Goal: Information Seeking & Learning: Find contact information

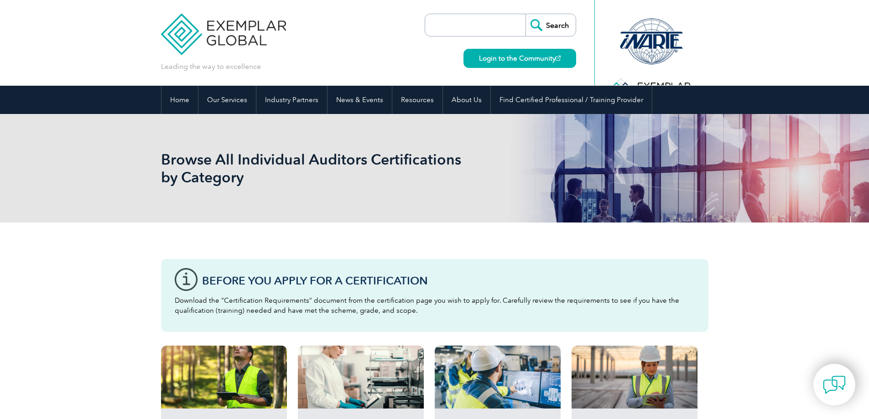
click at [215, 30] on img at bounding box center [223, 27] width 125 height 55
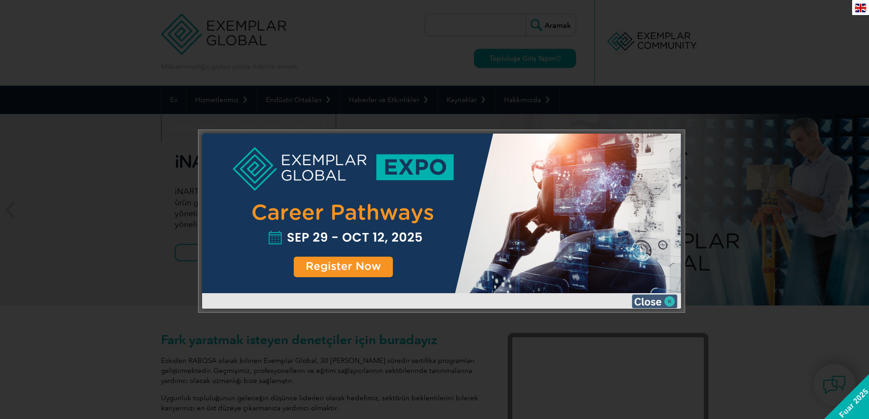
click at [664, 301] on img at bounding box center [655, 302] width 46 height 14
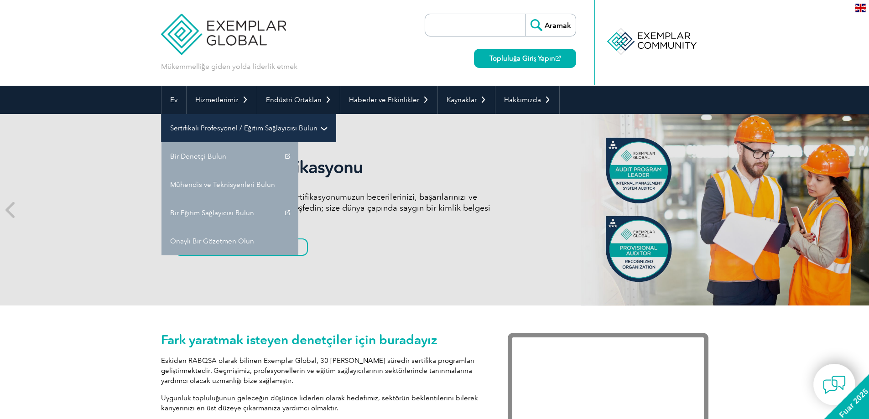
click at [222, 123] on link "Sertifikalı Profesyonel / Eğitim Sağlayıcısı Bulun" at bounding box center [248, 128] width 174 height 28
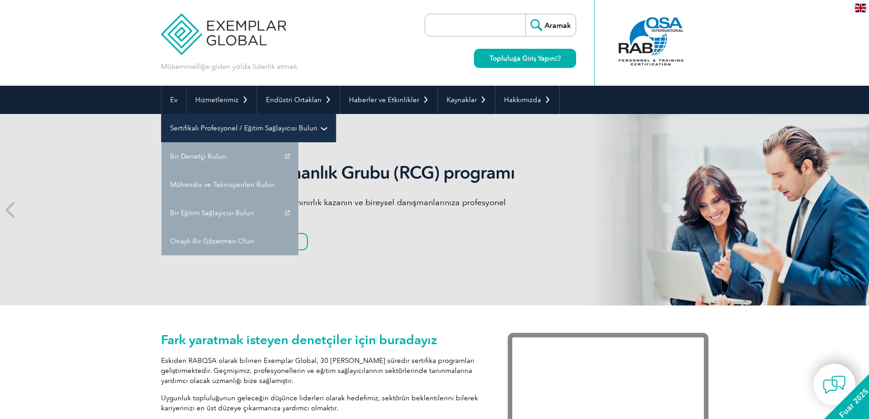
click at [314, 130] on font "Sertifikalı Profesyonel / Eğitim Sağlayıcısı Bulun" at bounding box center [243, 128] width 147 height 8
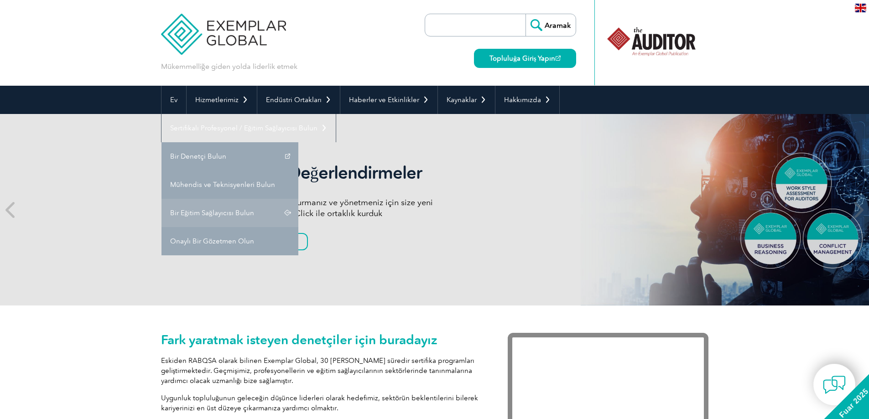
click at [224, 218] on link "Bir Eğitim Sağlayıcısı Bulun" at bounding box center [229, 213] width 137 height 28
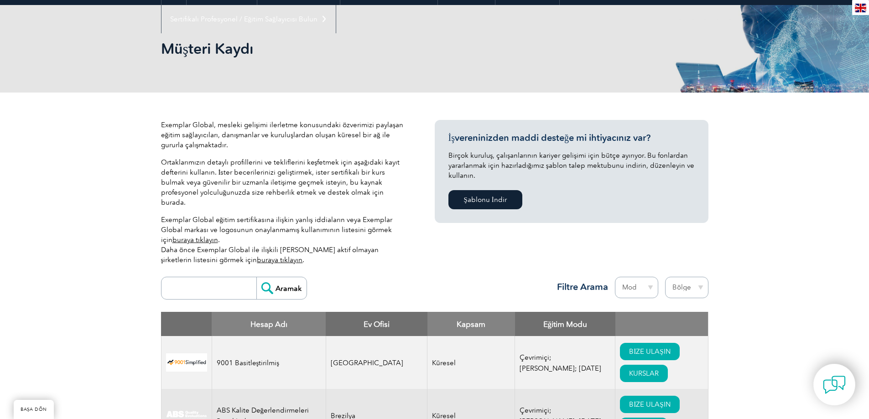
scroll to position [91, 0]
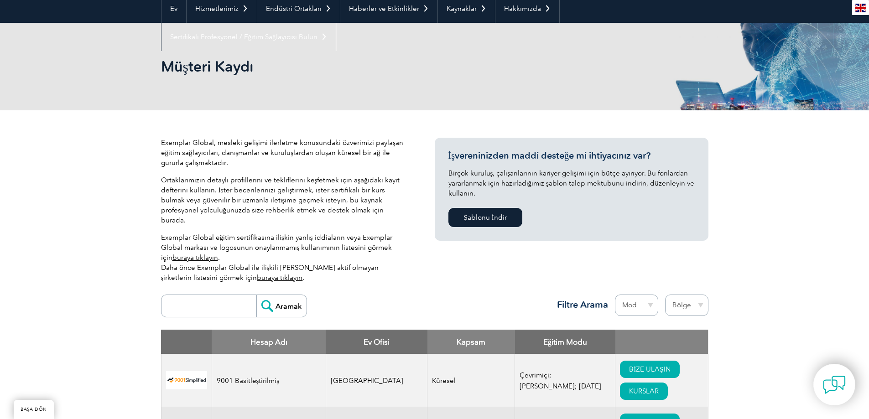
click at [693, 295] on select "Bölge [GEOGRAPHIC_DATA] [GEOGRAPHIC_DATA] [GEOGRAPHIC_DATA] [GEOGRAPHIC_DATA] […" at bounding box center [686, 305] width 43 height 21
select select "[GEOGRAPHIC_DATA]"
click at [665, 295] on select "Bölge Avustralya Bahreyn Bangladeş Brezilya Kanada Kolombiya Dominik Cumhuriyet…" at bounding box center [686, 305] width 43 height 21
click at [504, 290] on div "Aramak Bölge Avustralya Bahreyn Bangladeş Brezilya Kanada Kolombiya Dominik Cum…" at bounding box center [434, 310] width 547 height 40
click at [623, 295] on select "Mod Çevrimiçi Şahsen Karışık" at bounding box center [636, 305] width 43 height 21
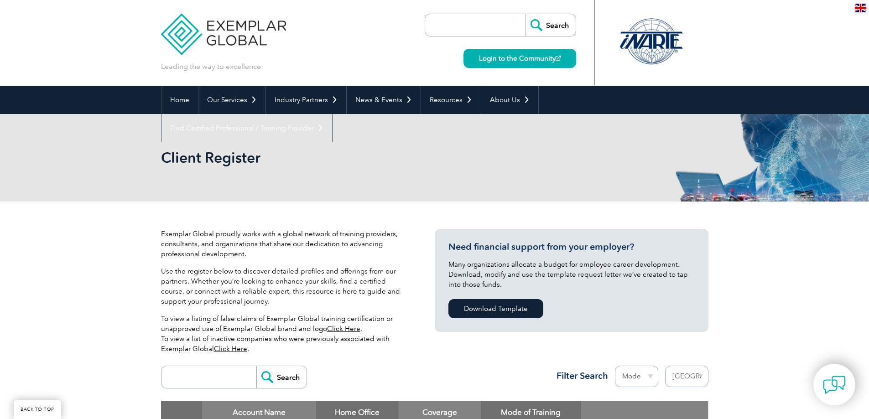
select select "[GEOGRAPHIC_DATA]"
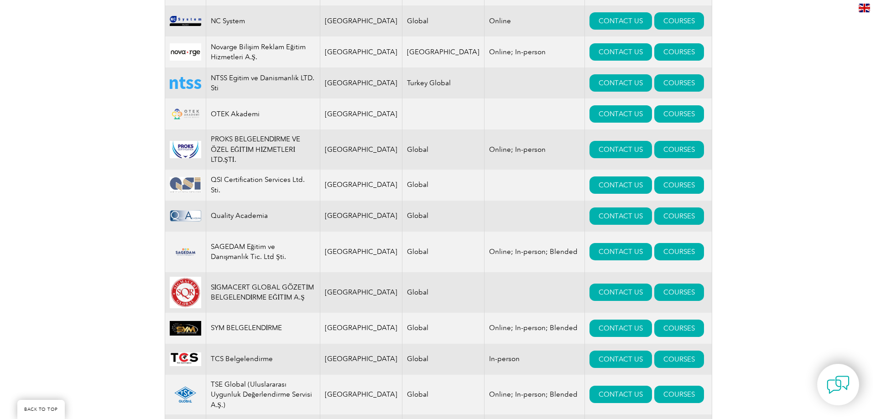
scroll to position [1012, 0]
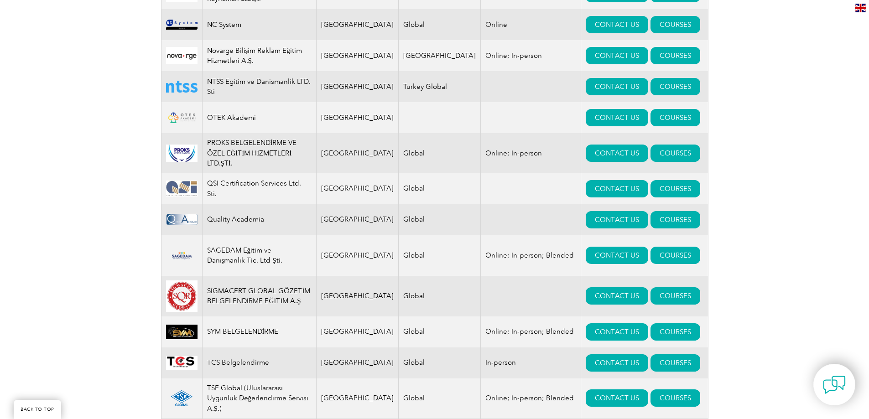
drag, startPoint x: 830, startPoint y: 36, endPoint x: 486, endPoint y: 274, distance: 418.3
click at [486, 276] on td at bounding box center [531, 296] width 100 height 41
click at [590, 287] on link "CONTACT US" at bounding box center [617, 295] width 62 height 17
click at [656, 287] on link "COURSES" at bounding box center [675, 295] width 50 height 17
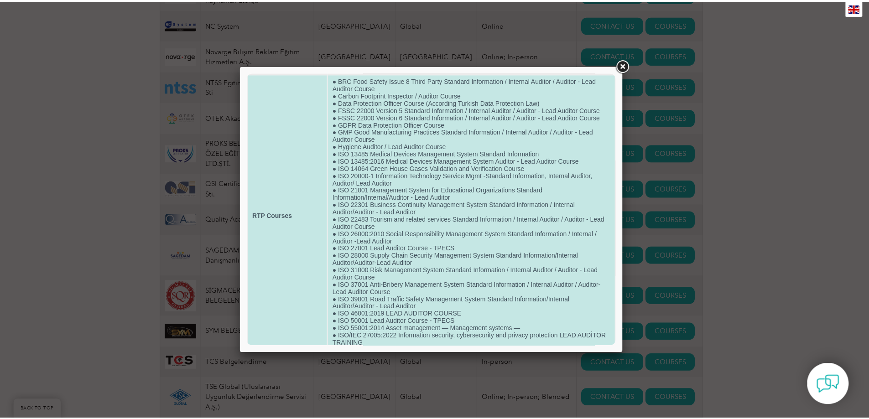
scroll to position [0, 0]
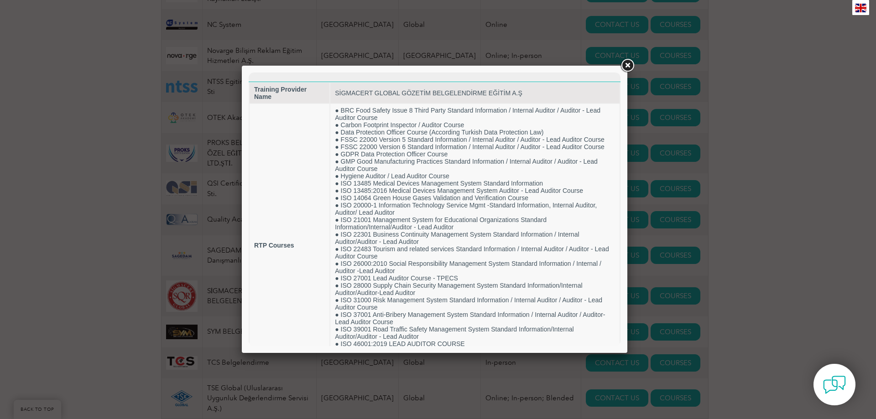
click at [621, 58] on link at bounding box center [627, 65] width 16 height 16
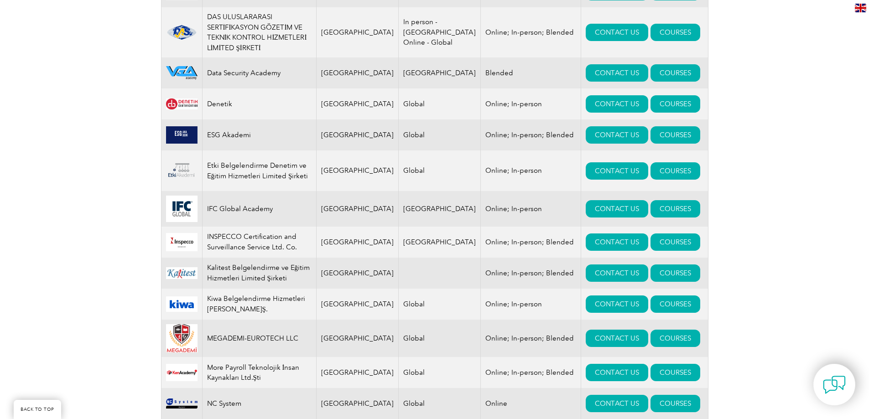
scroll to position [510, 0]
